Goal: Transaction & Acquisition: Purchase product/service

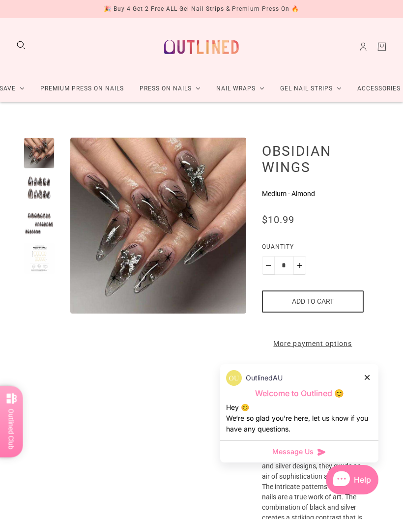
click at [48, 90] on link "Premium Press On Nails" at bounding box center [81, 89] width 99 height 26
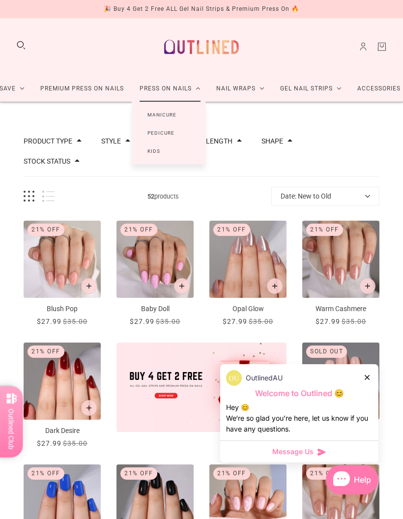
click at [190, 113] on link "Manicure" at bounding box center [162, 115] width 60 height 18
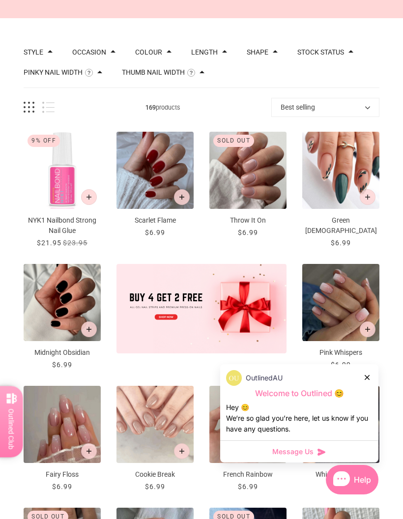
scroll to position [88, 0]
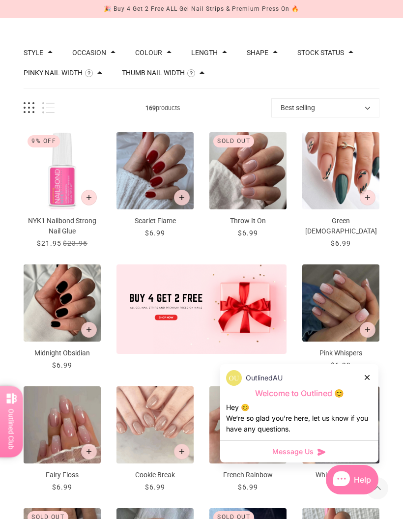
click at [57, 182] on img "NYK1 Nailbond Strong Nail Glue" at bounding box center [62, 170] width 77 height 77
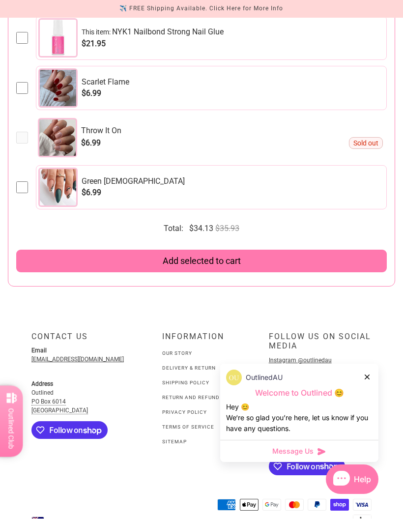
scroll to position [2282, 0]
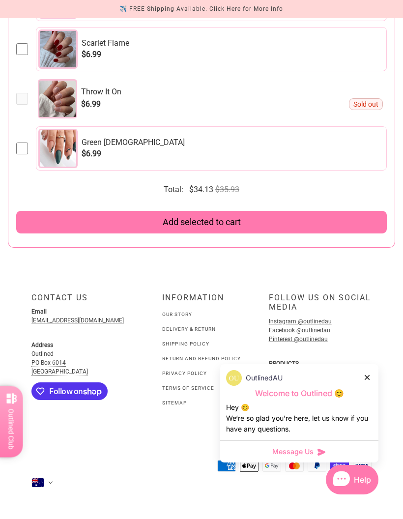
click at [210, 327] on link "Delivery & Return" at bounding box center [189, 328] width 54 height 5
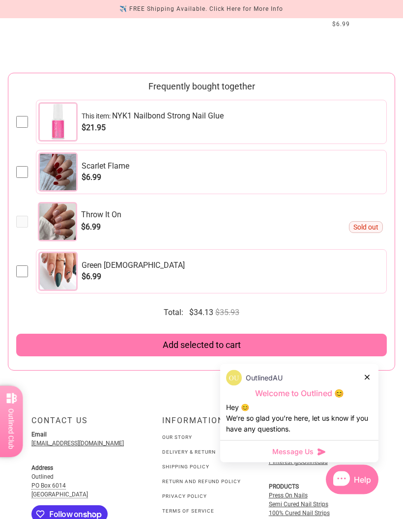
scroll to position [2159, 0]
click at [284, 269] on span "Green [DEMOGRAPHIC_DATA]" at bounding box center [232, 265] width 301 height 9
click at [51, 114] on div at bounding box center [57, 121] width 39 height 39
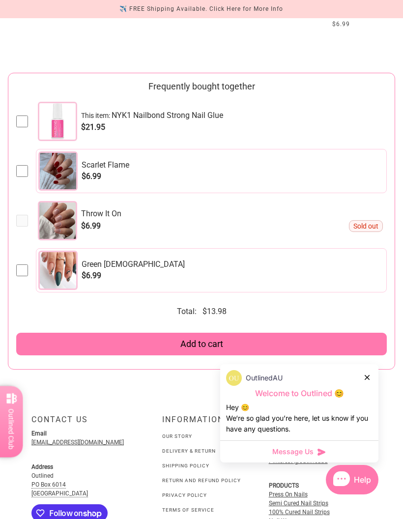
click at [203, 112] on span "This item : NYK1 Nailbond Strong Nail Glue" at bounding box center [232, 116] width 302 height 10
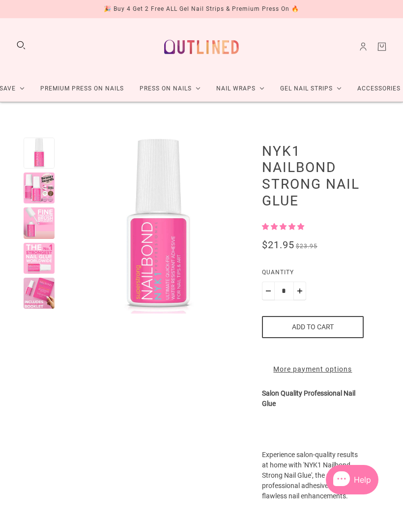
click at [306, 320] on button "Add to cart" at bounding box center [313, 327] width 102 height 22
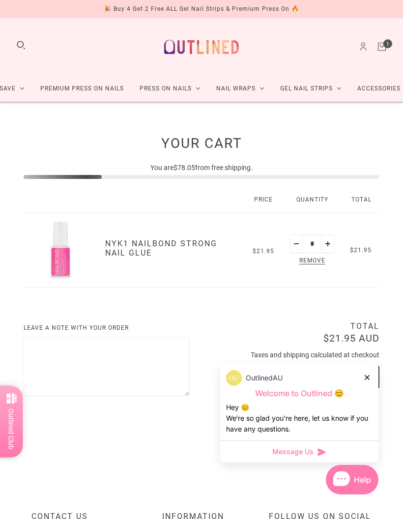
click at [366, 375] on icon at bounding box center [367, 377] width 5 height 5
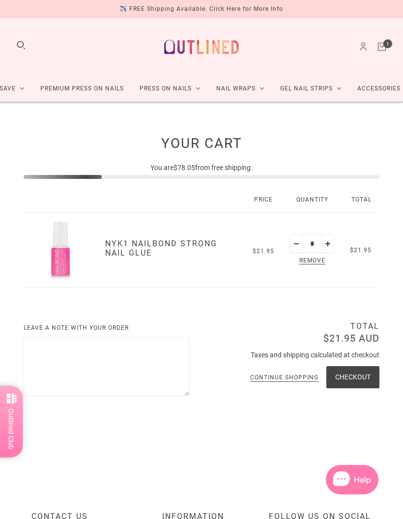
click at [63, 91] on link "Premium Press On Nails" at bounding box center [81, 89] width 99 height 26
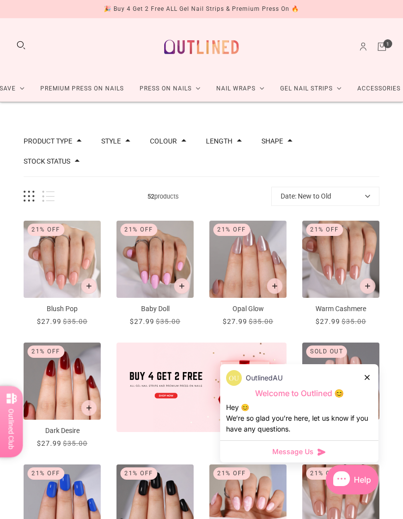
click at [297, 193] on button "Date: New to Old" at bounding box center [325, 196] width 108 height 19
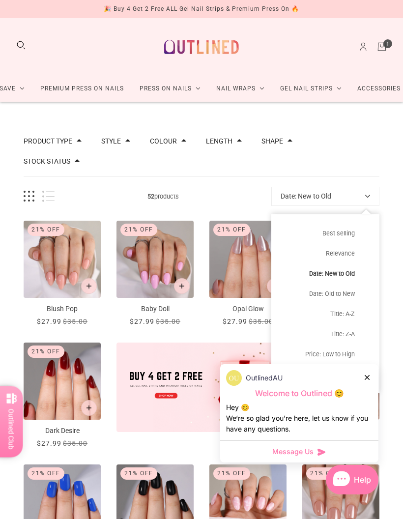
click at [354, 231] on button "Best selling" at bounding box center [325, 233] width 108 height 20
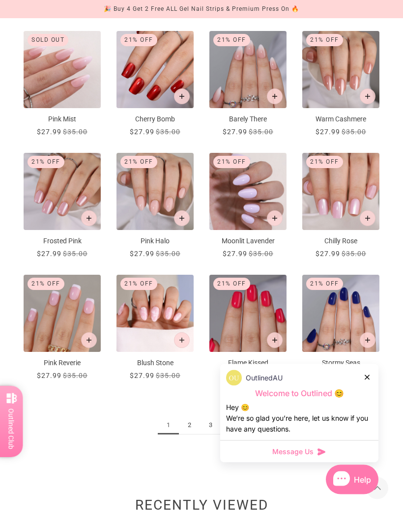
scroll to position [557, 0]
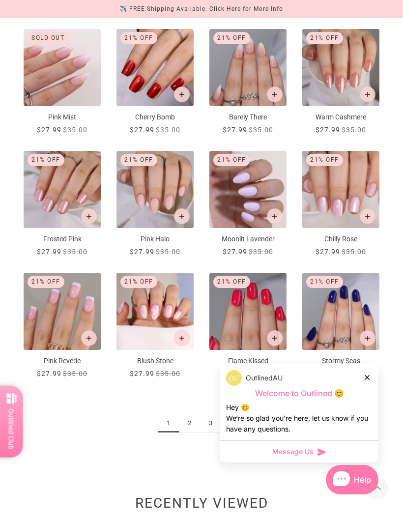
click at [189, 422] on link "2" at bounding box center [189, 423] width 21 height 18
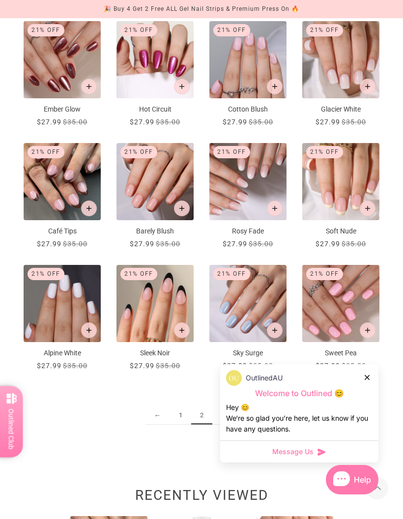
scroll to position [582, 0]
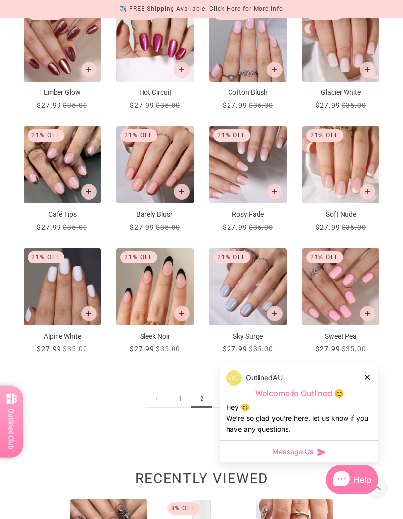
click at [219, 396] on link "3" at bounding box center [222, 399] width 21 height 18
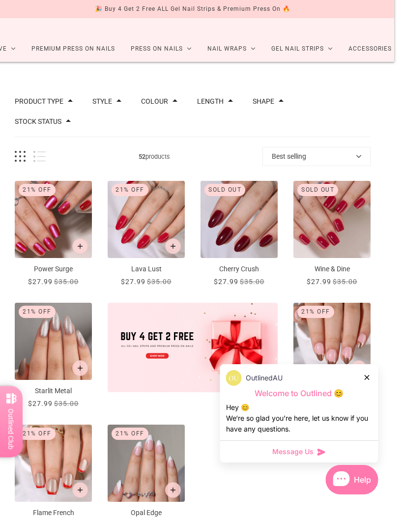
scroll to position [41, 9]
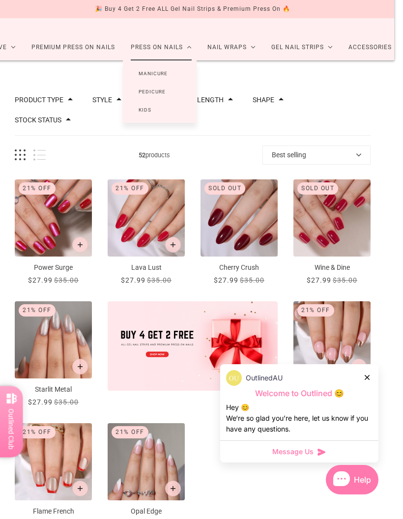
click at [169, 73] on link "Manicure" at bounding box center [153, 73] width 60 height 18
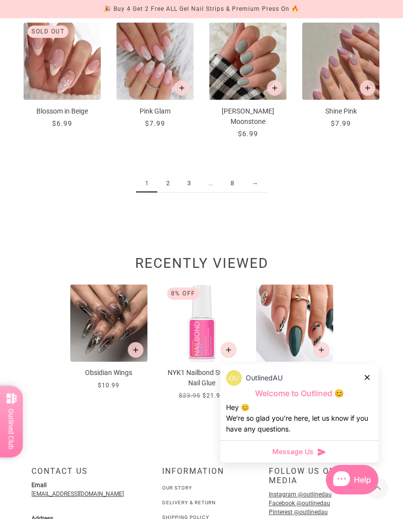
scroll to position [818, 0]
click at [168, 174] on link "2" at bounding box center [167, 183] width 21 height 18
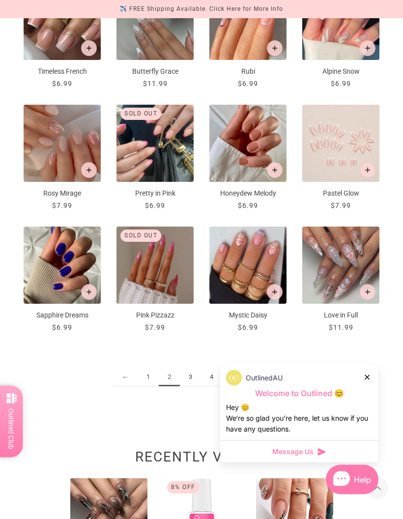
scroll to position [604, 0]
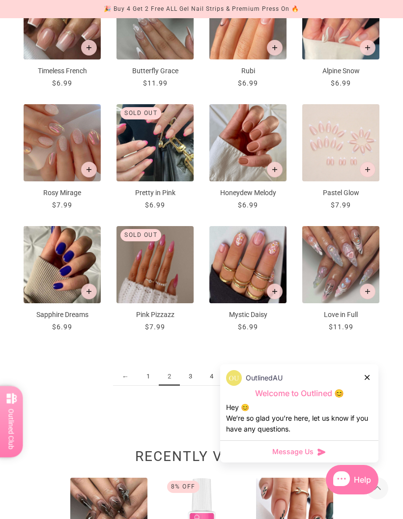
click at [192, 379] on link "3" at bounding box center [190, 377] width 21 height 18
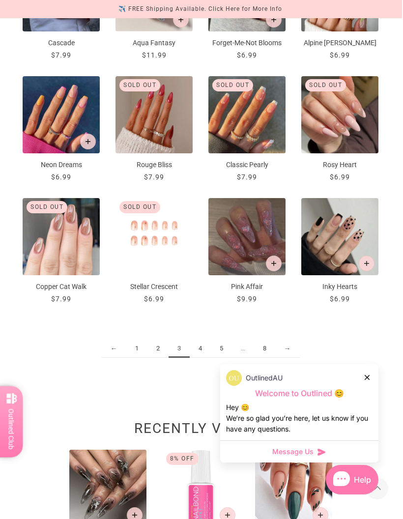
scroll to position [631, 1]
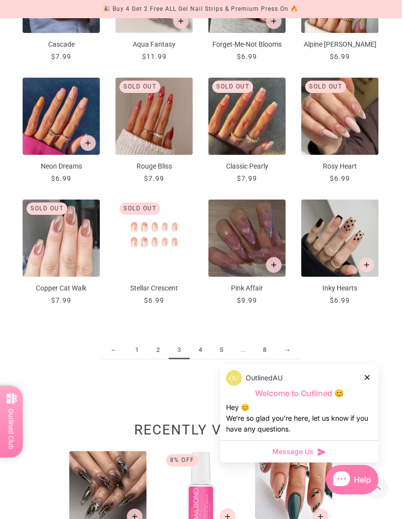
click at [207, 346] on link "4" at bounding box center [200, 350] width 21 height 18
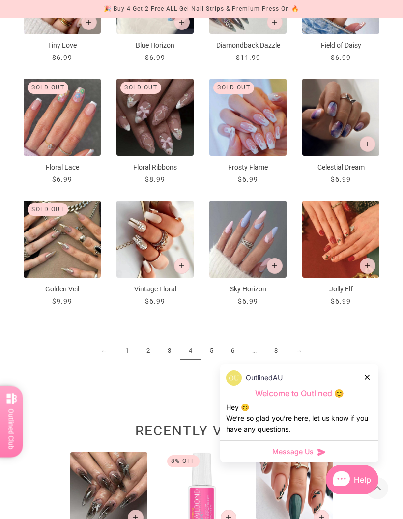
scroll to position [637, 0]
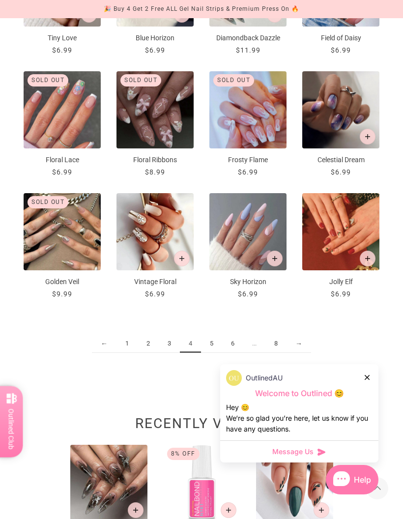
click at [208, 343] on link "5" at bounding box center [211, 344] width 21 height 18
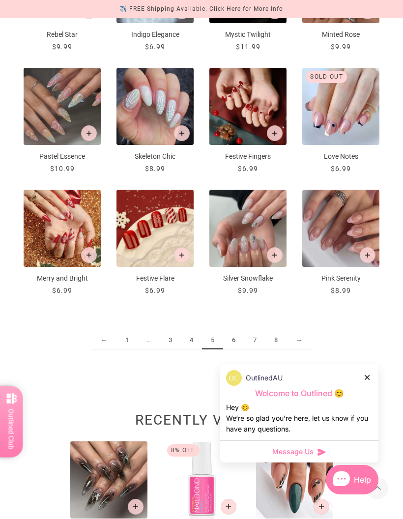
scroll to position [638, 0]
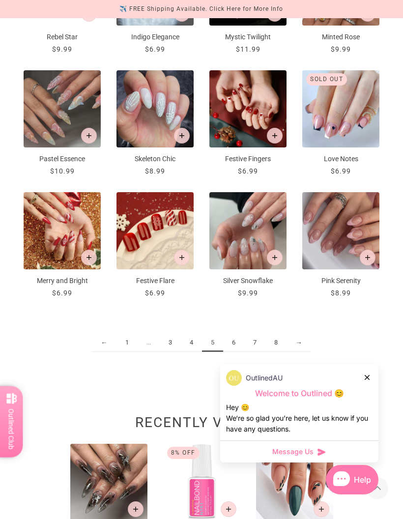
click at [366, 263] on button "Add to cart" at bounding box center [368, 258] width 16 height 16
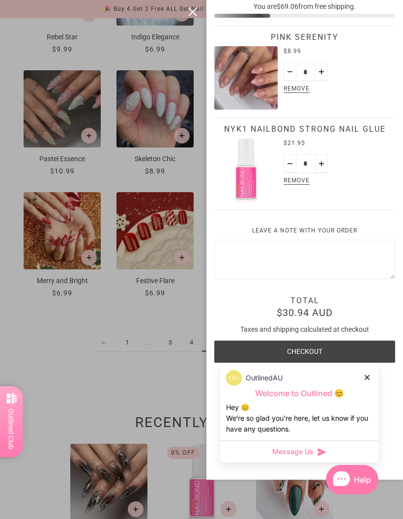
scroll to position [0, 0]
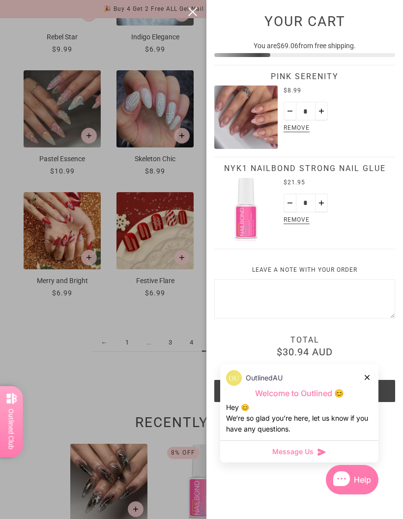
click at [170, 373] on div at bounding box center [201, 259] width 403 height 519
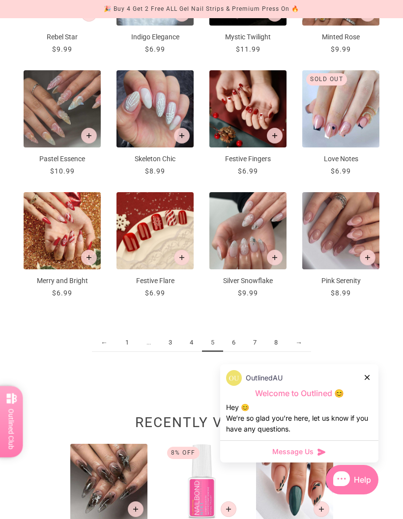
scroll to position [638, 0]
click at [232, 344] on link "6" at bounding box center [233, 343] width 21 height 18
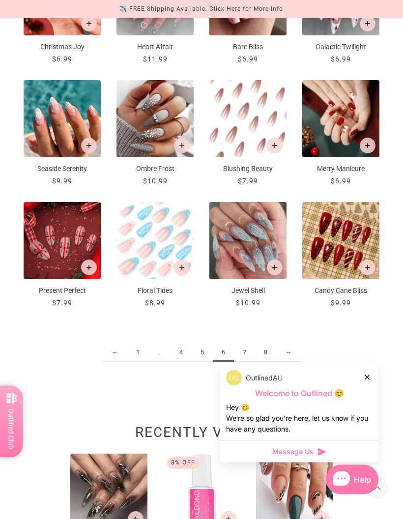
scroll to position [628, 0]
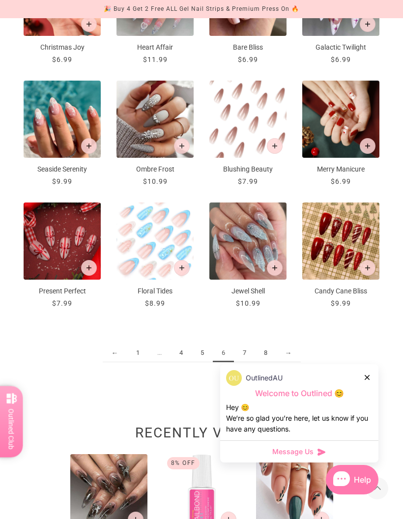
click at [246, 348] on link "7" at bounding box center [244, 353] width 21 height 18
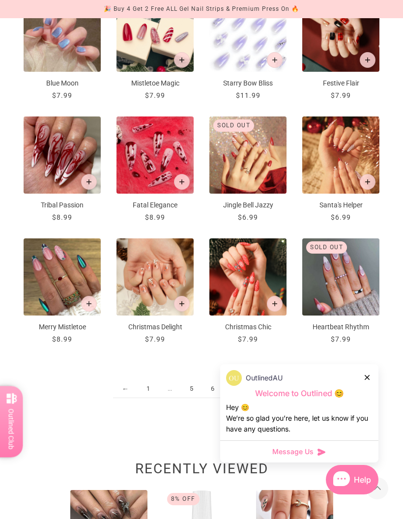
scroll to position [596, 0]
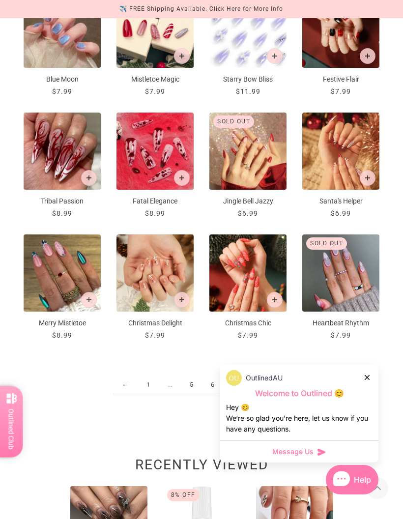
click at [260, 385] on link "8" at bounding box center [254, 385] width 21 height 18
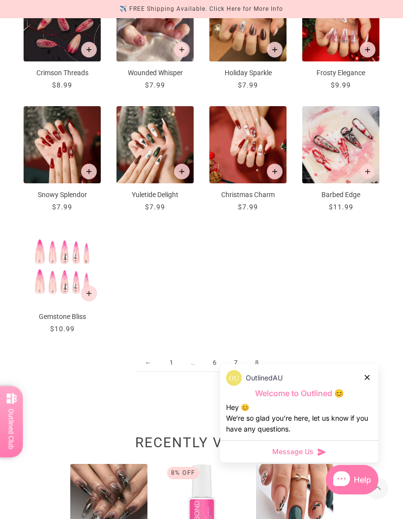
scroll to position [491, 0]
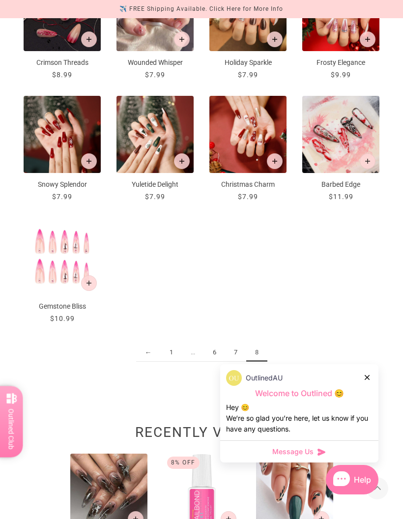
click at [168, 344] on link "1" at bounding box center [171, 353] width 21 height 18
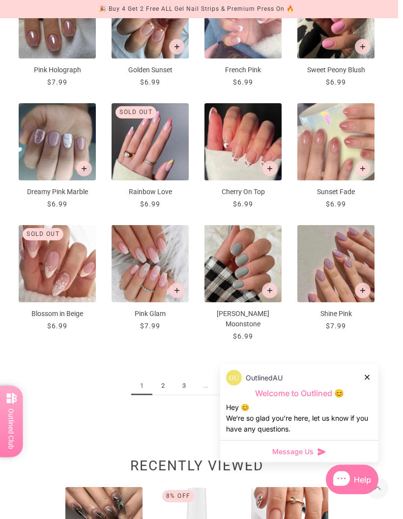
scroll to position [621, 4]
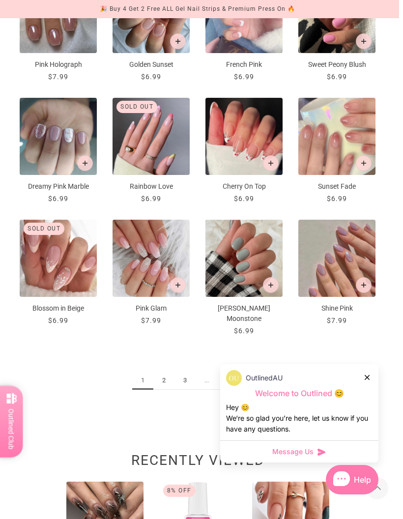
click at [158, 372] on link "2" at bounding box center [163, 381] width 21 height 18
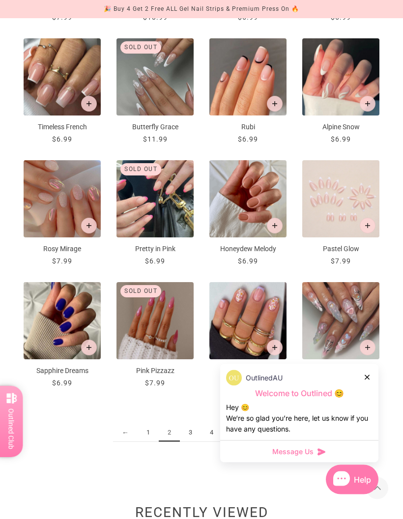
scroll to position [550, 0]
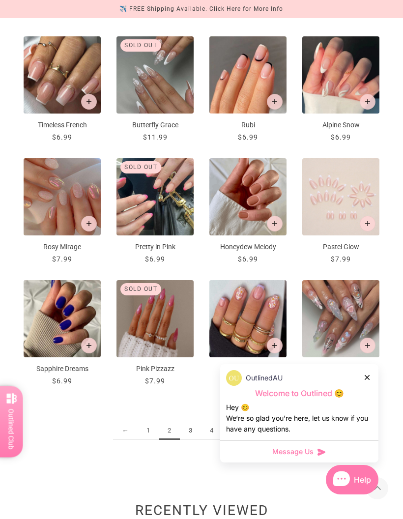
click at [190, 431] on link "3" at bounding box center [190, 431] width 21 height 18
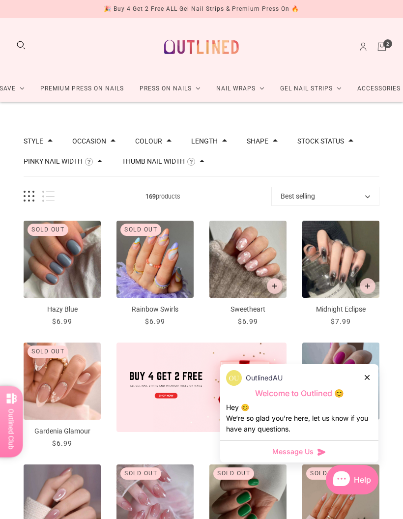
click at [380, 48] on icon "Cart" at bounding box center [381, 46] width 11 height 11
